Goal: Complete application form

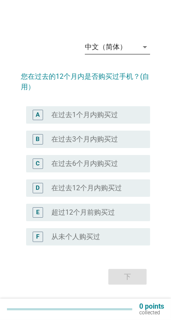
click at [147, 52] on icon "arrow_drop_down" at bounding box center [145, 47] width 10 height 10
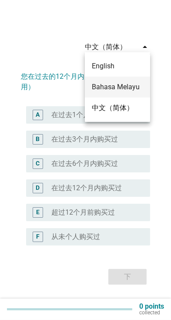
click at [136, 87] on div "Bahasa Melayu" at bounding box center [117, 87] width 51 height 10
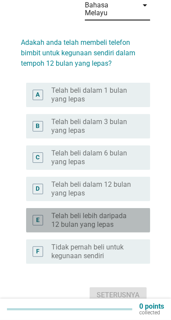
scroll to position [46, 0]
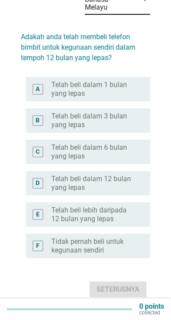
click at [135, 206] on label "Telah beli lebih daripada 12 bulan yang lepas" at bounding box center [93, 214] width 85 height 17
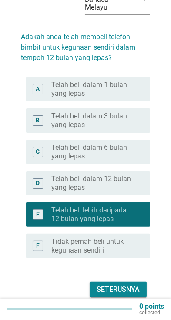
click at [135, 285] on div "Seterusnya" at bounding box center [118, 290] width 43 height 10
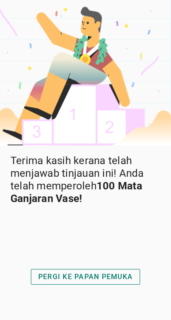
scroll to position [21, 0]
